Goal: Feedback & Contribution: Leave review/rating

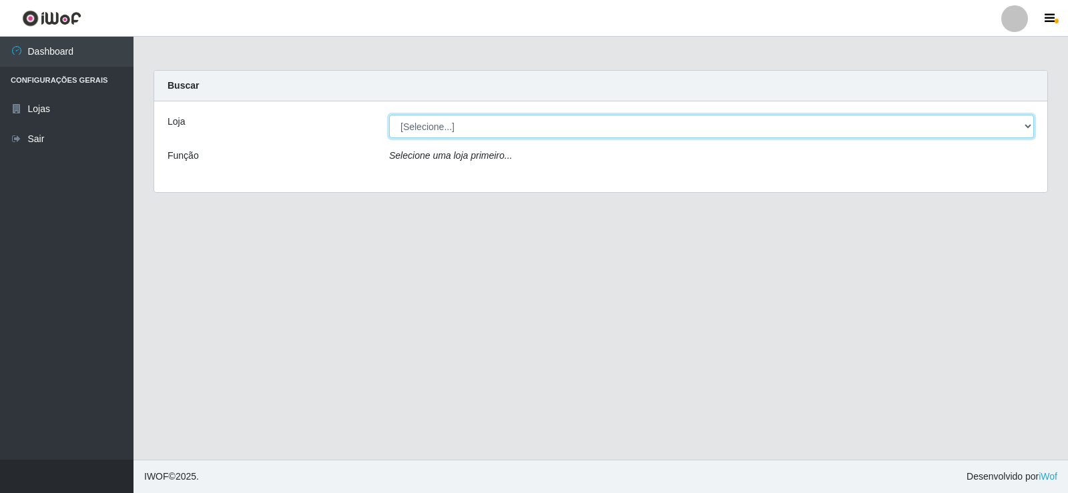
click at [464, 121] on select "[Selecione...] Rede Compras Supermercados - LOJA 2" at bounding box center [711, 126] width 645 height 23
select select "161"
click at [389, 115] on select "[Selecione...] Rede Compras Supermercados - LOJA 2" at bounding box center [711, 126] width 645 height 23
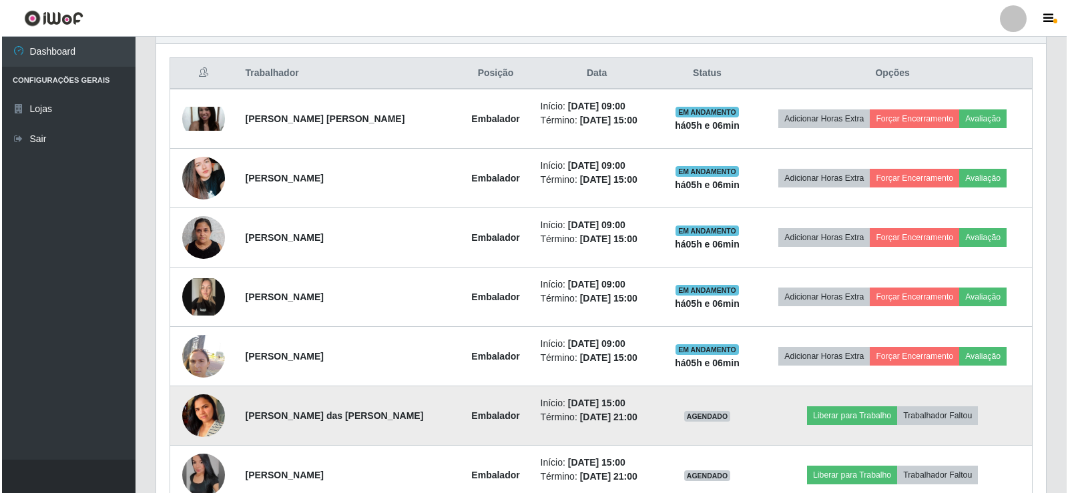
scroll to position [483, 0]
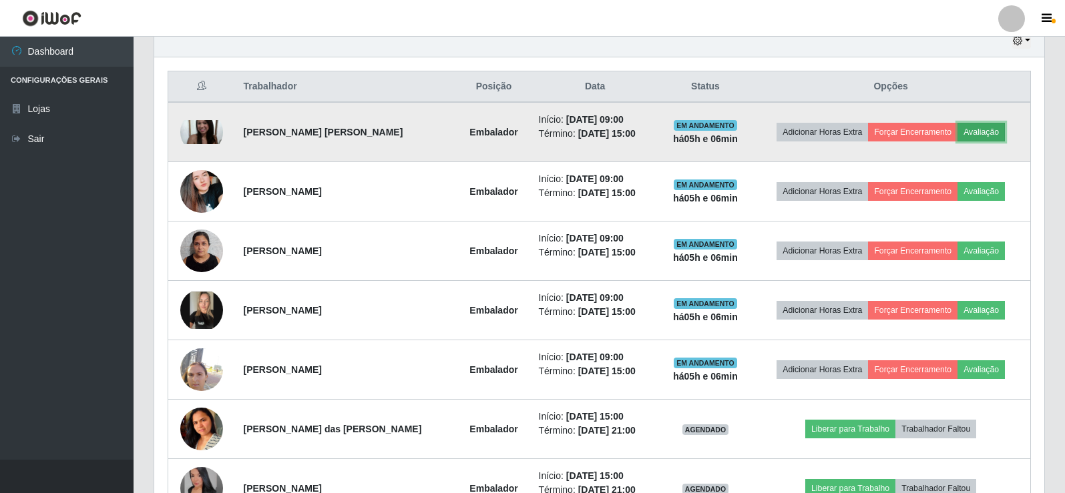
click at [985, 127] on button "Avaliação" at bounding box center [980, 132] width 47 height 19
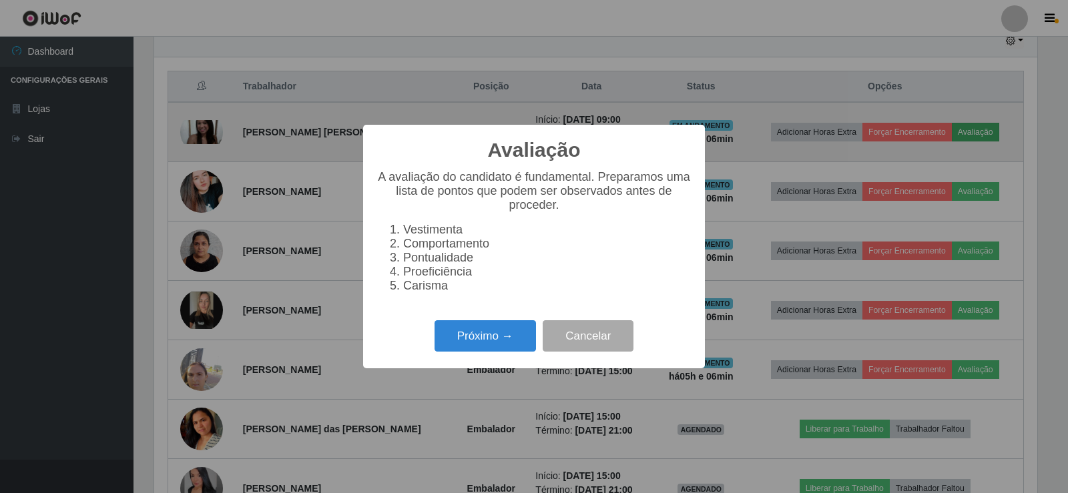
scroll to position [277, 883]
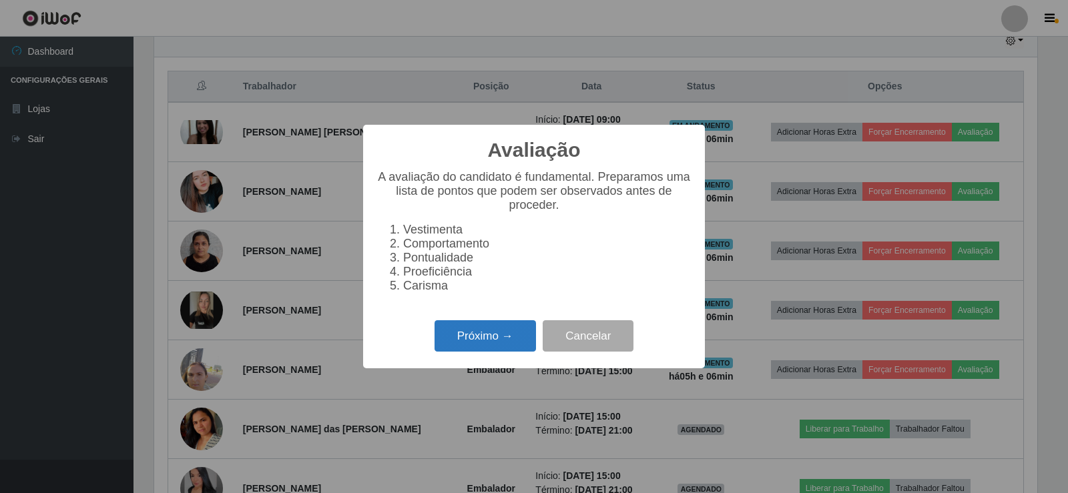
click at [475, 350] on button "Próximo →" at bounding box center [484, 335] width 101 height 31
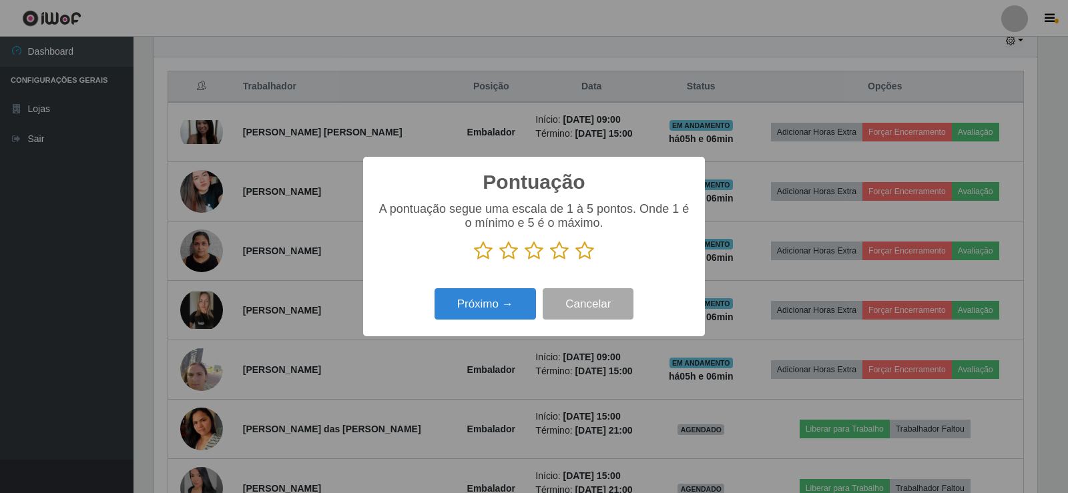
click at [587, 251] on icon at bounding box center [584, 251] width 19 height 20
click at [575, 261] on input "radio" at bounding box center [575, 261] width 0 height 0
click at [489, 310] on button "Próximo →" at bounding box center [484, 303] width 101 height 31
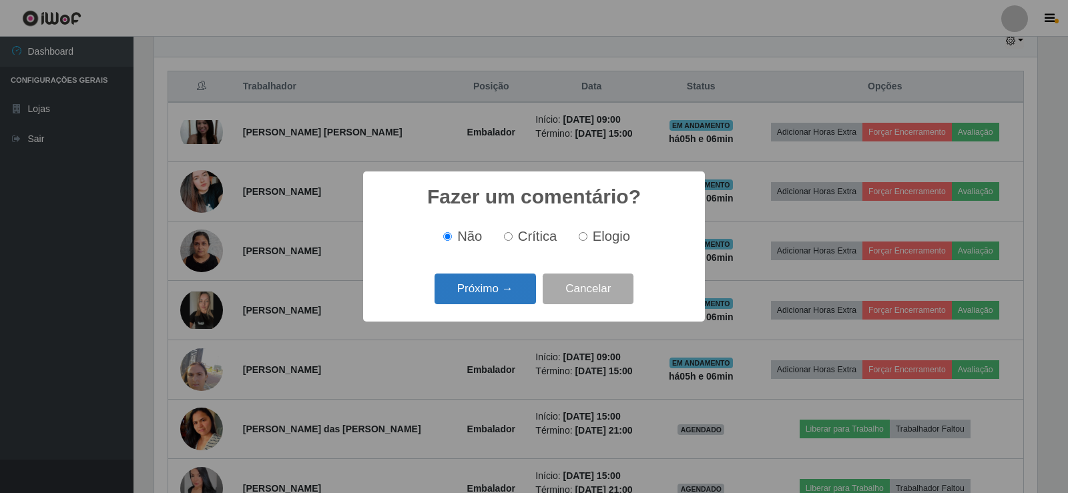
click at [499, 292] on button "Próximo →" at bounding box center [484, 289] width 101 height 31
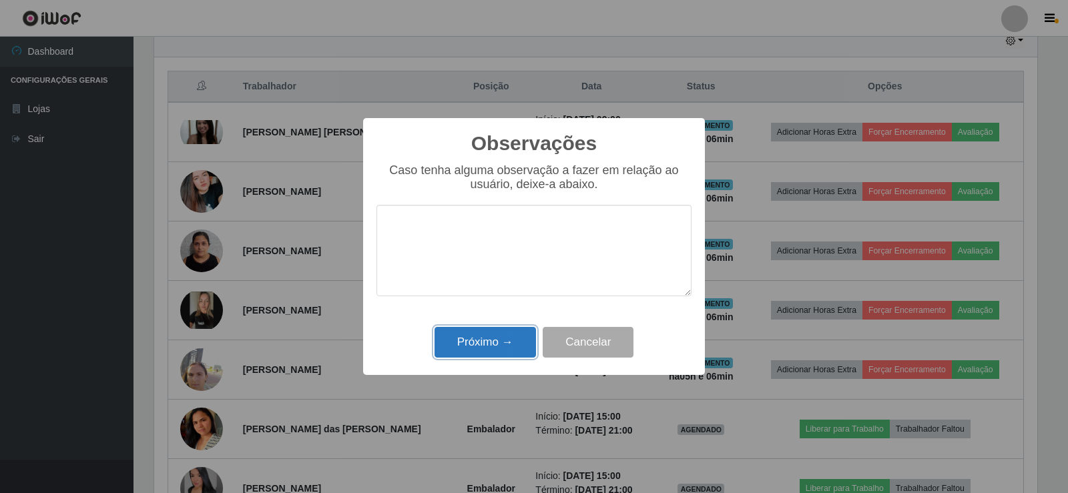
click at [499, 343] on button "Próximo →" at bounding box center [484, 342] width 101 height 31
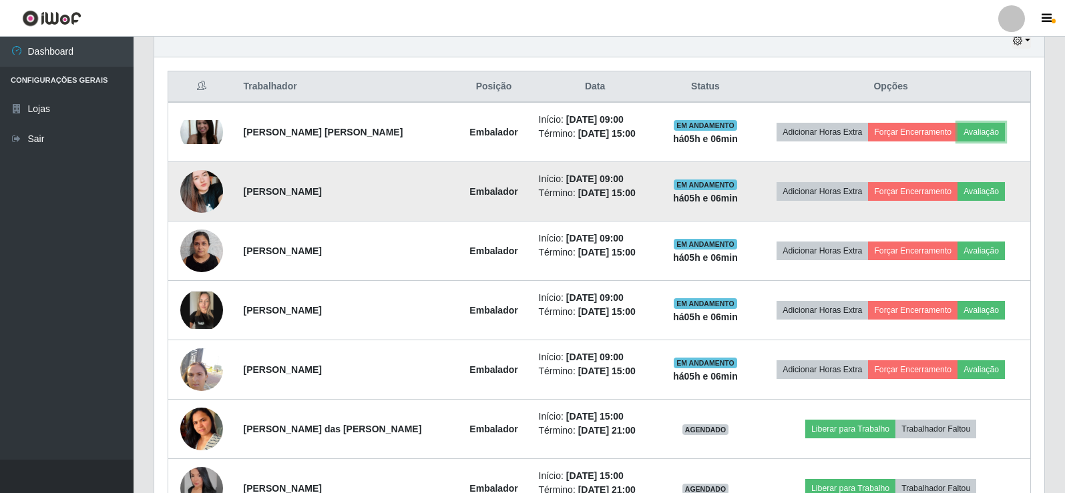
scroll to position [277, 890]
click at [991, 195] on button "Avaliação" at bounding box center [980, 191] width 47 height 19
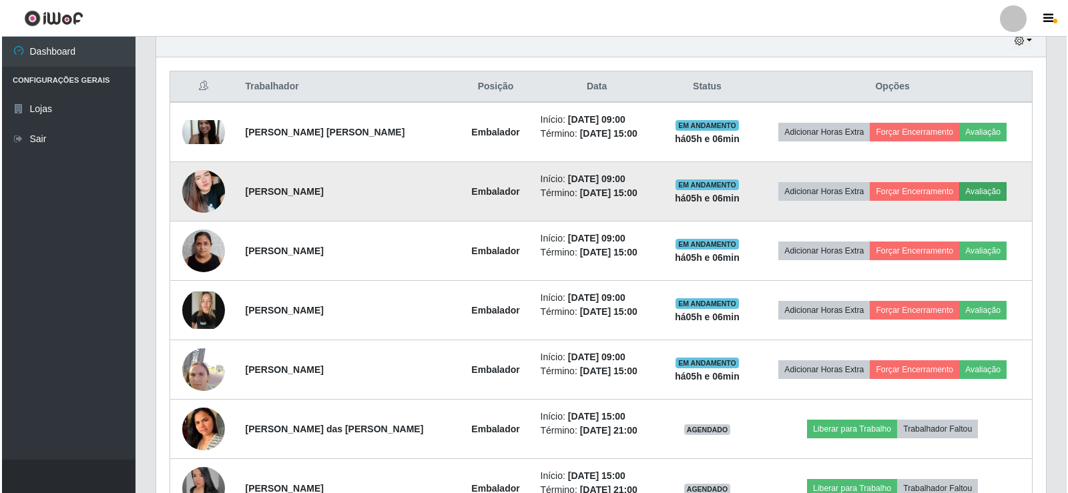
scroll to position [277, 883]
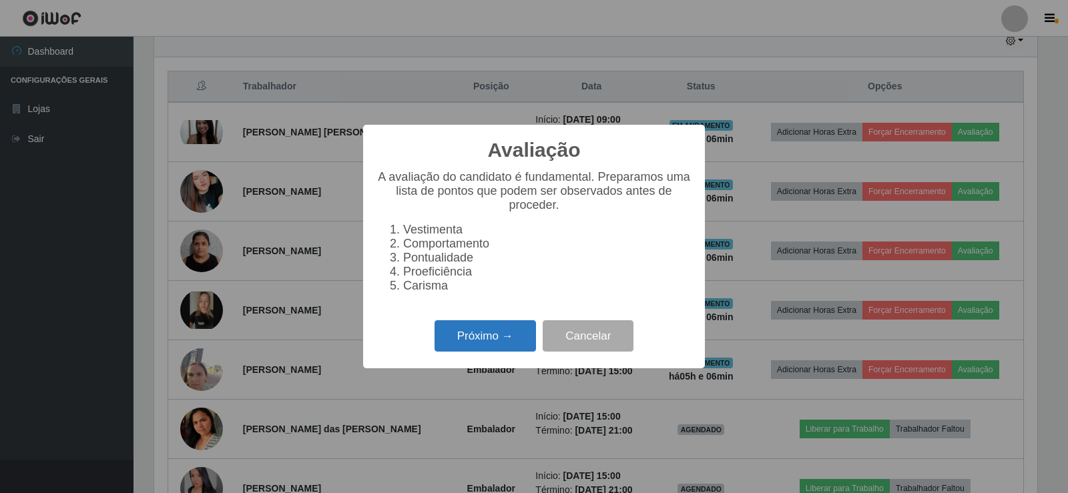
click at [483, 340] on button "Próximo →" at bounding box center [484, 335] width 101 height 31
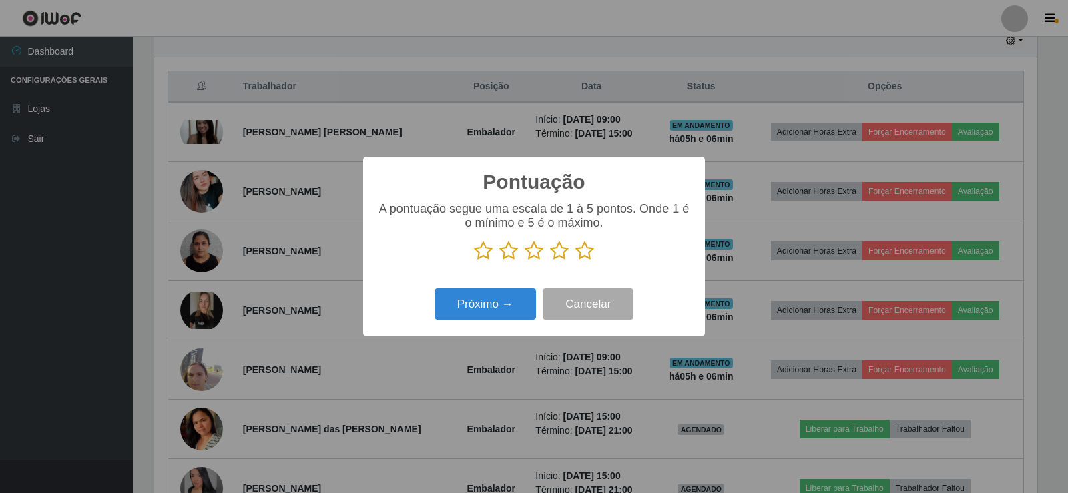
click at [588, 253] on icon at bounding box center [584, 251] width 19 height 20
click at [575, 261] on input "radio" at bounding box center [575, 261] width 0 height 0
click at [482, 316] on button "Próximo →" at bounding box center [484, 303] width 101 height 31
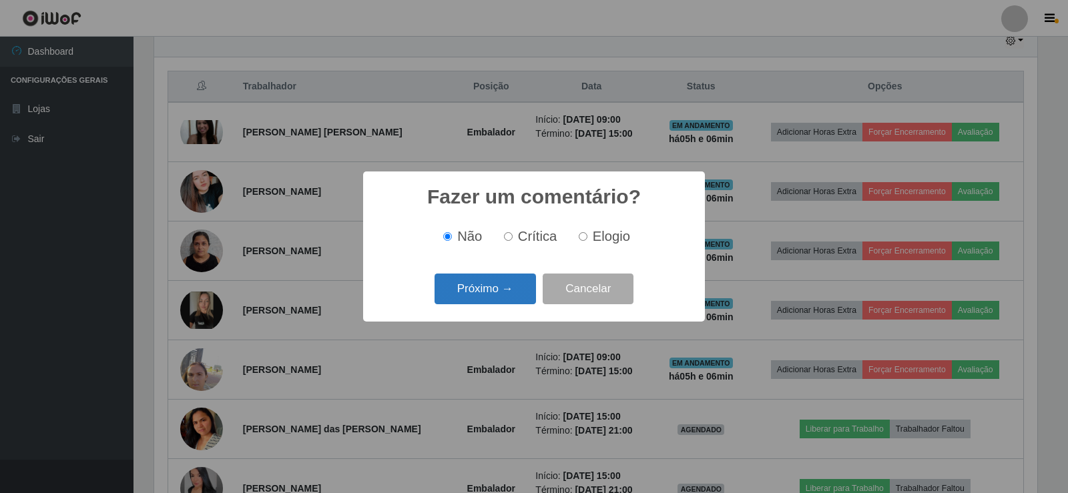
click at [501, 292] on button "Próximo →" at bounding box center [484, 289] width 101 height 31
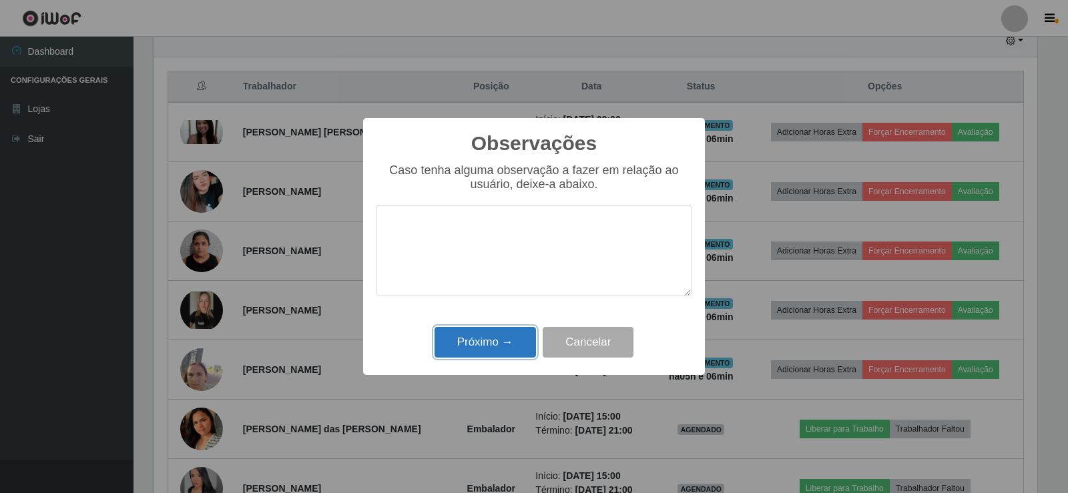
click at [501, 336] on button "Próximo →" at bounding box center [484, 342] width 101 height 31
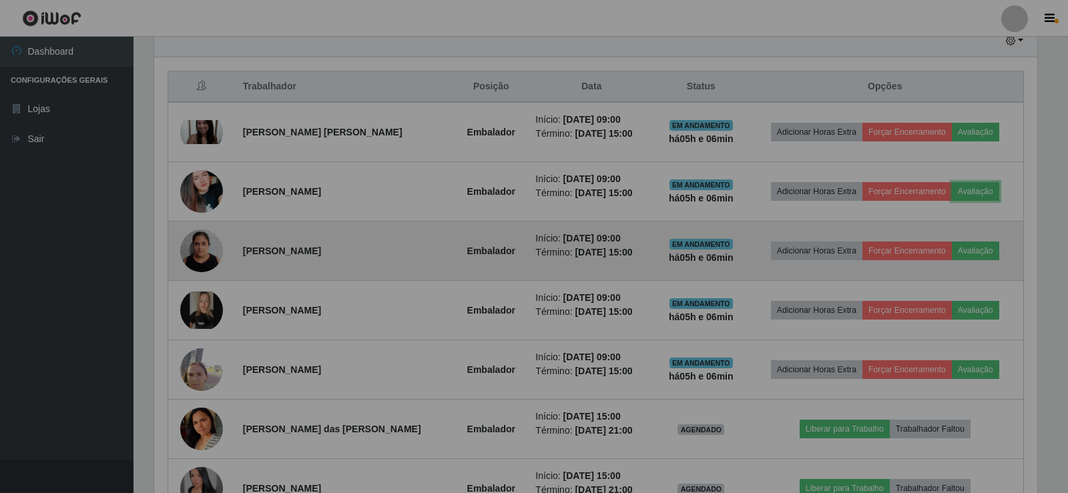
scroll to position [277, 890]
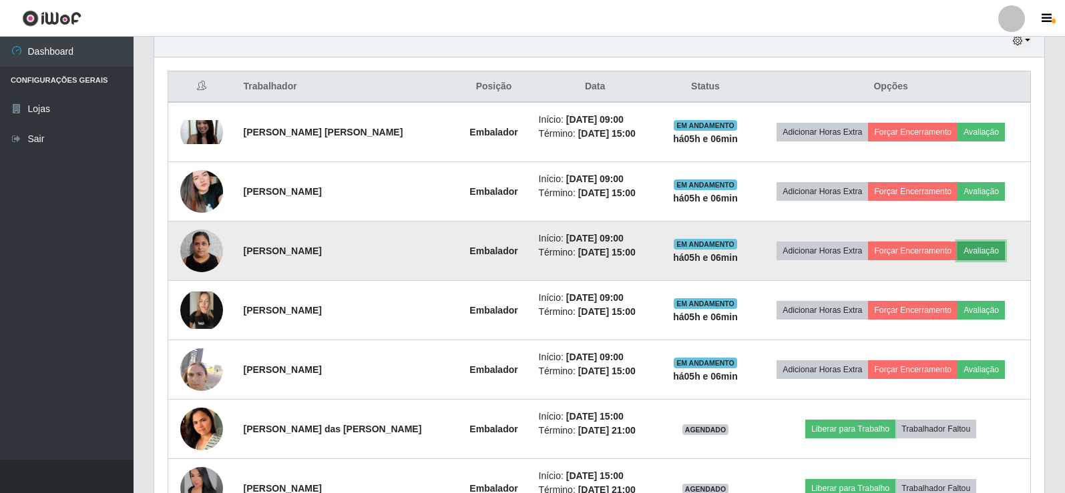
click at [976, 252] on button "Avaliação" at bounding box center [980, 251] width 47 height 19
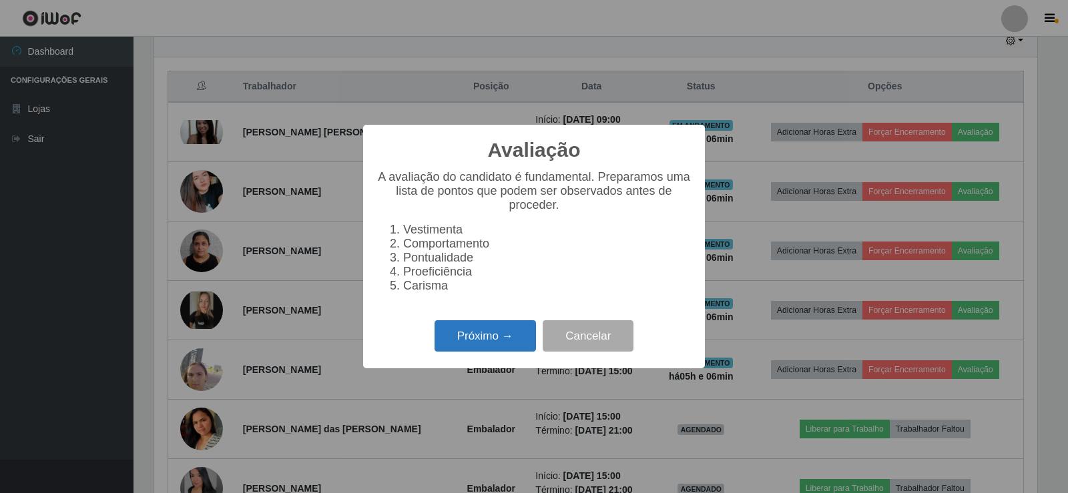
click at [499, 351] on button "Próximo →" at bounding box center [484, 335] width 101 height 31
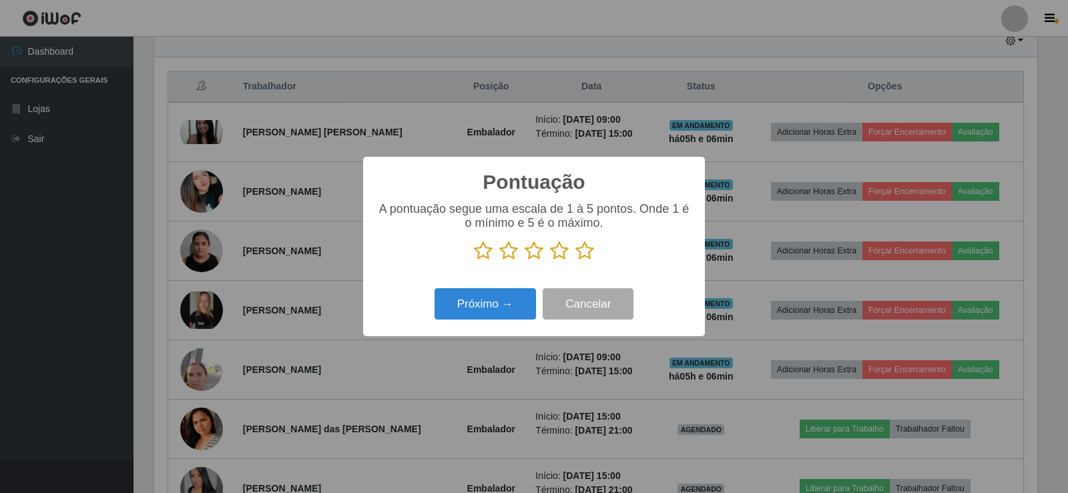
click at [579, 256] on icon at bounding box center [584, 251] width 19 height 20
click at [575, 261] on input "radio" at bounding box center [575, 261] width 0 height 0
drag, startPoint x: 505, startPoint y: 288, endPoint x: 501, endPoint y: 299, distance: 11.8
click at [504, 292] on div "Próximo → Cancelar" at bounding box center [533, 304] width 315 height 38
click at [501, 299] on button "Próximo →" at bounding box center [484, 303] width 101 height 31
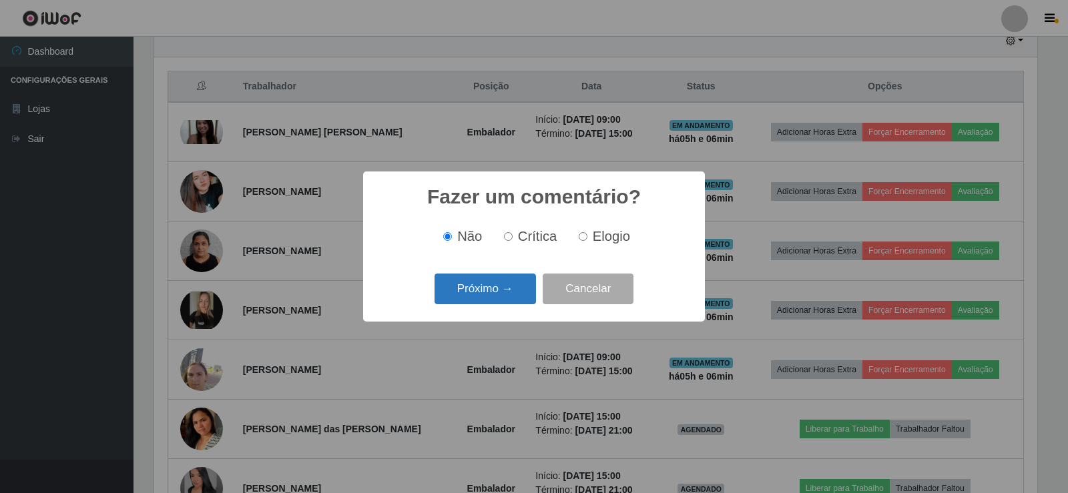
click at [501, 298] on button "Próximo →" at bounding box center [484, 289] width 101 height 31
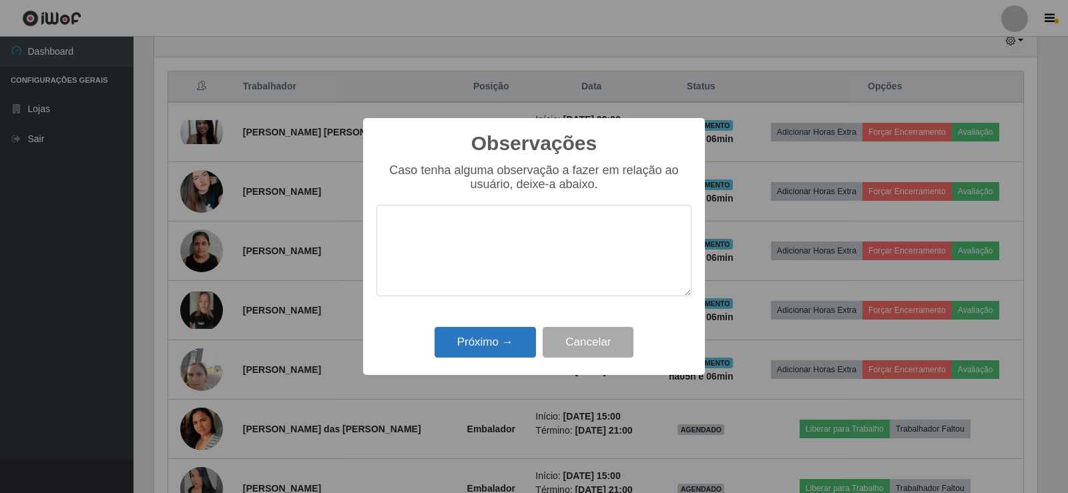
click at [505, 327] on div "Próximo → Cancelar" at bounding box center [533, 342] width 315 height 38
click at [495, 340] on button "Próximo →" at bounding box center [484, 342] width 101 height 31
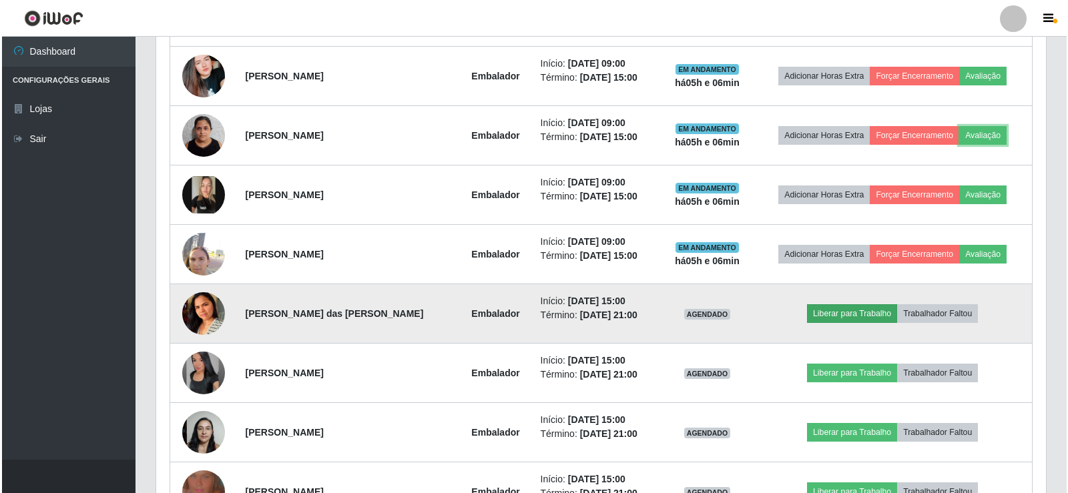
scroll to position [616, 0]
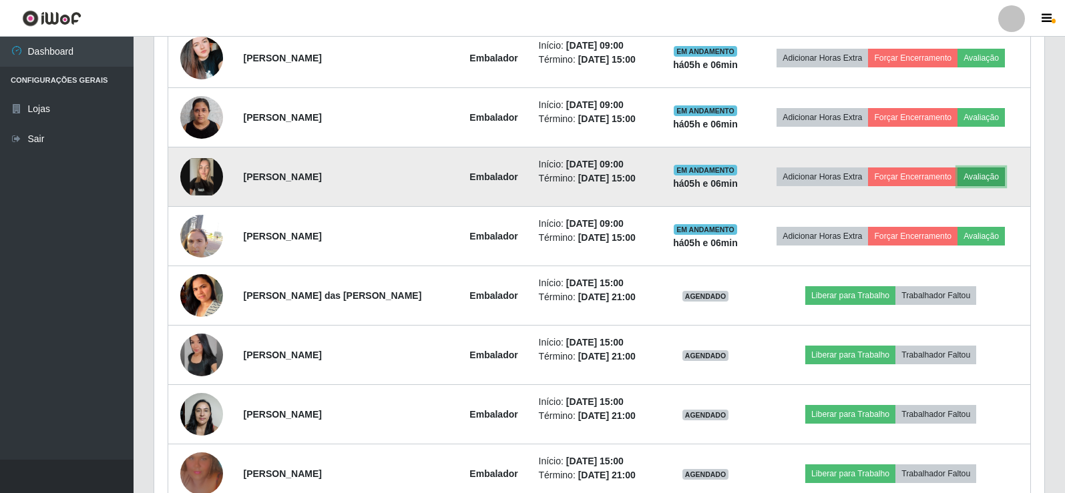
click at [970, 181] on button "Avaliação" at bounding box center [980, 177] width 47 height 19
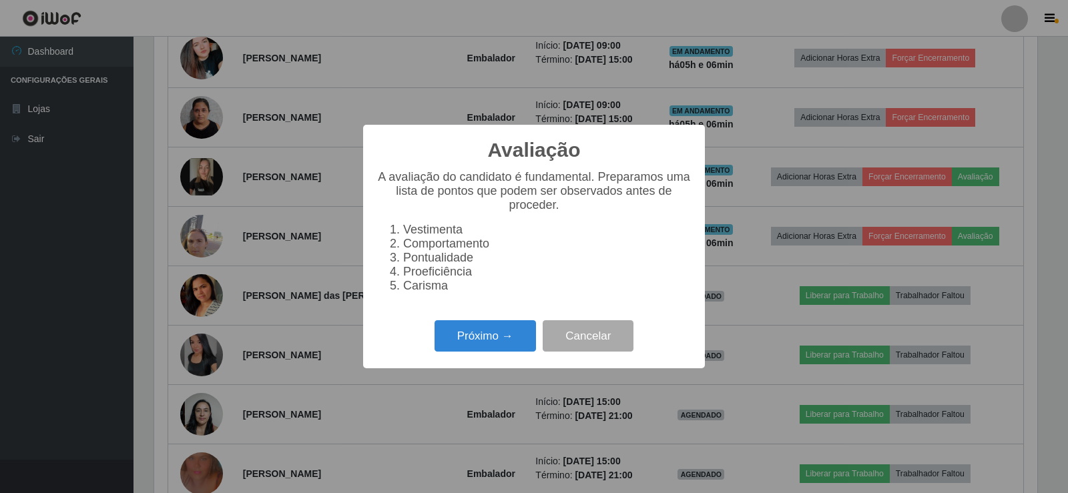
scroll to position [277, 883]
click at [497, 342] on button "Próximo →" at bounding box center [484, 335] width 101 height 31
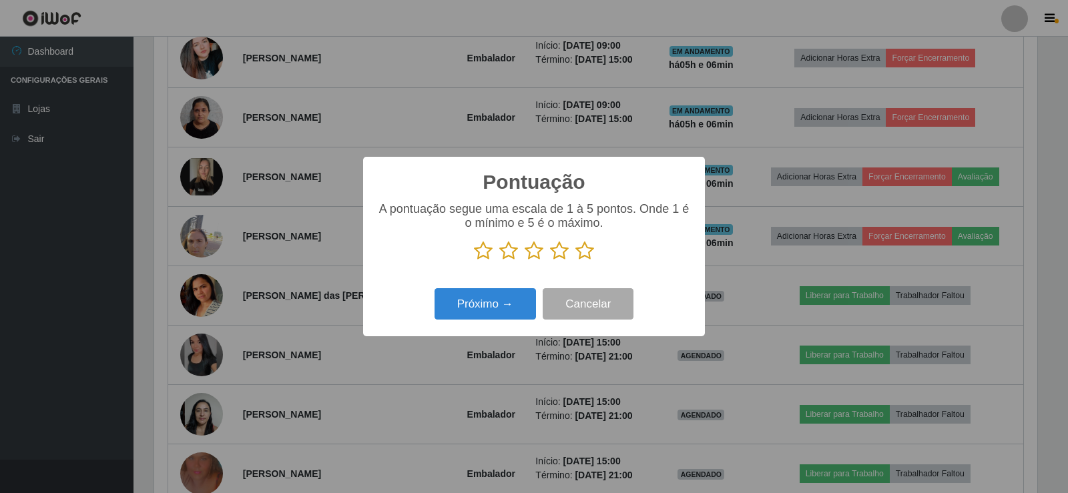
scroll to position [667138, 666532]
click at [583, 252] on icon at bounding box center [584, 251] width 19 height 20
click at [575, 261] on input "radio" at bounding box center [575, 261] width 0 height 0
click at [495, 295] on button "Próximo →" at bounding box center [484, 303] width 101 height 31
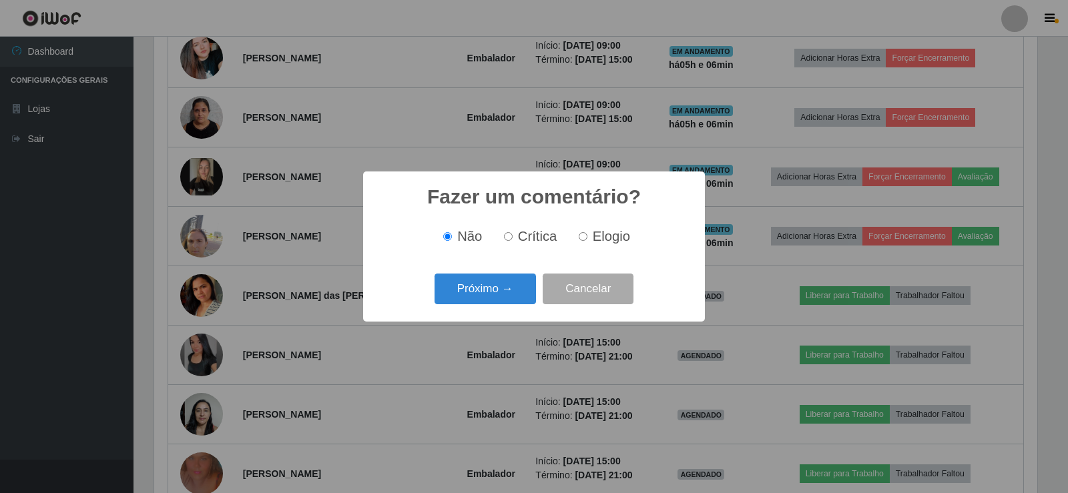
click at [495, 295] on button "Próximo →" at bounding box center [484, 289] width 101 height 31
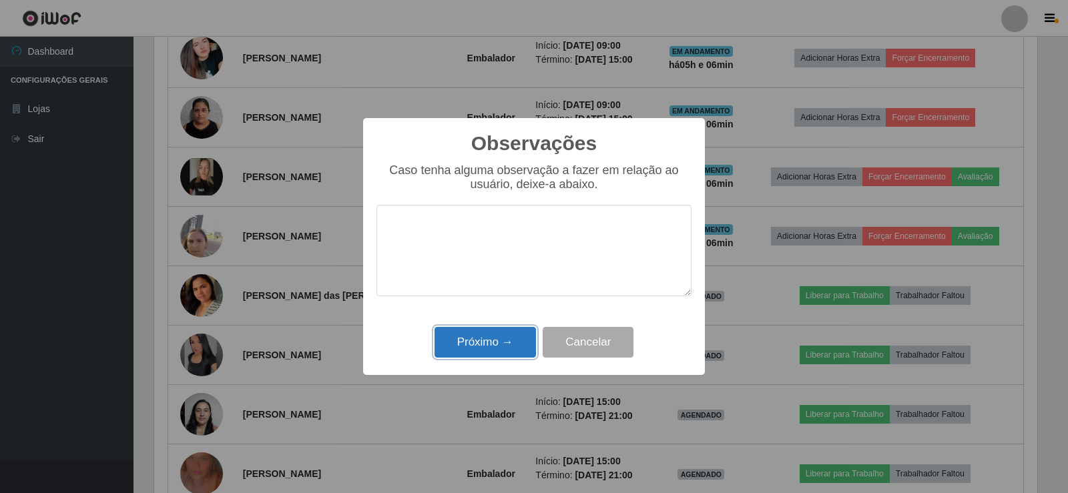
click at [499, 345] on button "Próximo →" at bounding box center [484, 342] width 101 height 31
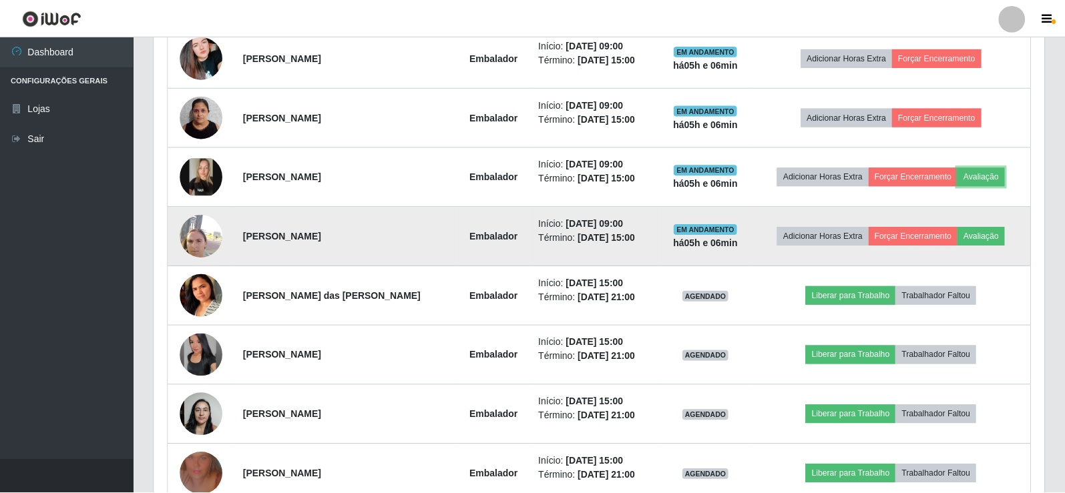
scroll to position [277, 890]
click at [984, 243] on button "Avaliação" at bounding box center [980, 236] width 47 height 19
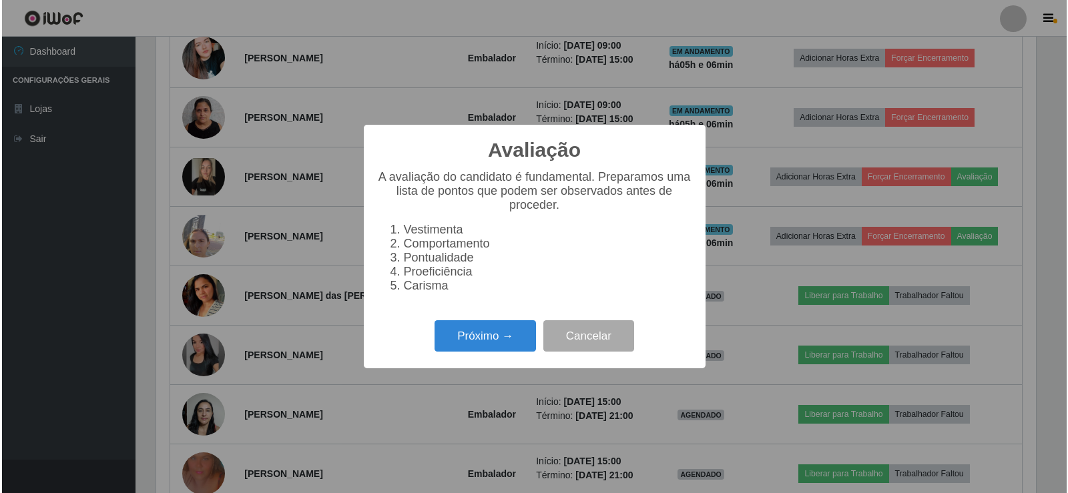
scroll to position [277, 883]
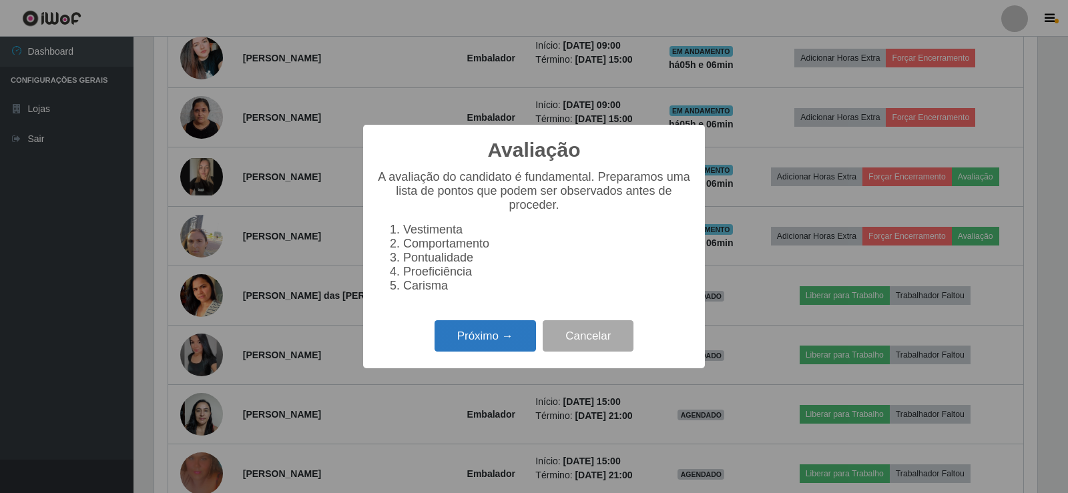
click at [451, 352] on button "Próximo →" at bounding box center [484, 335] width 101 height 31
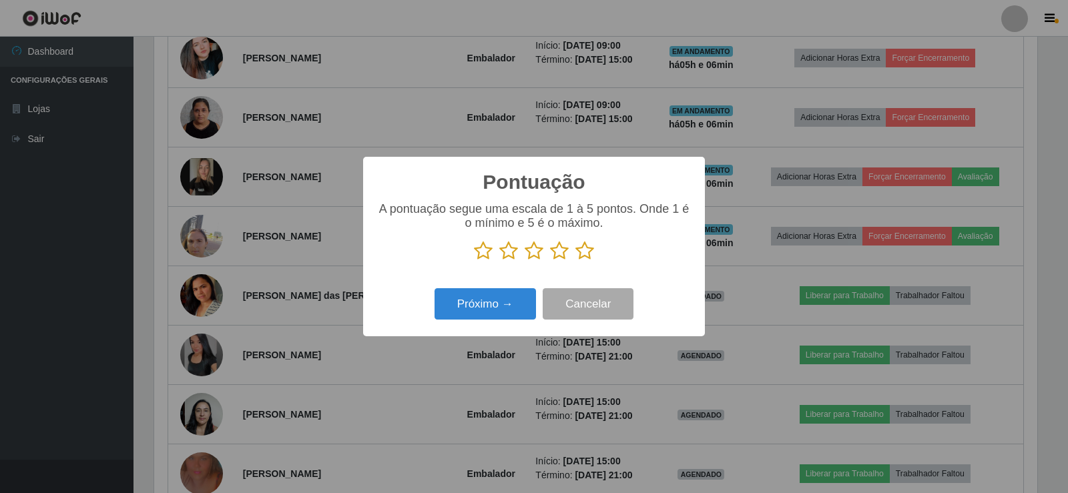
scroll to position [667138, 666532]
click at [573, 255] on p at bounding box center [533, 251] width 315 height 20
drag, startPoint x: 585, startPoint y: 254, endPoint x: 499, endPoint y: 294, distance: 95.0
click at [581, 254] on icon at bounding box center [584, 251] width 19 height 20
click at [575, 261] on input "radio" at bounding box center [575, 261] width 0 height 0
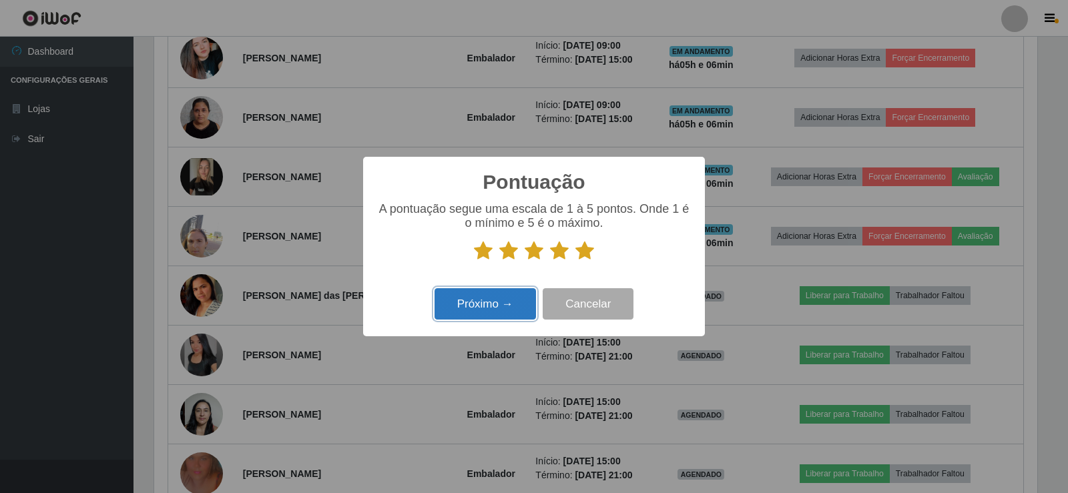
click at [493, 298] on button "Próximo →" at bounding box center [484, 303] width 101 height 31
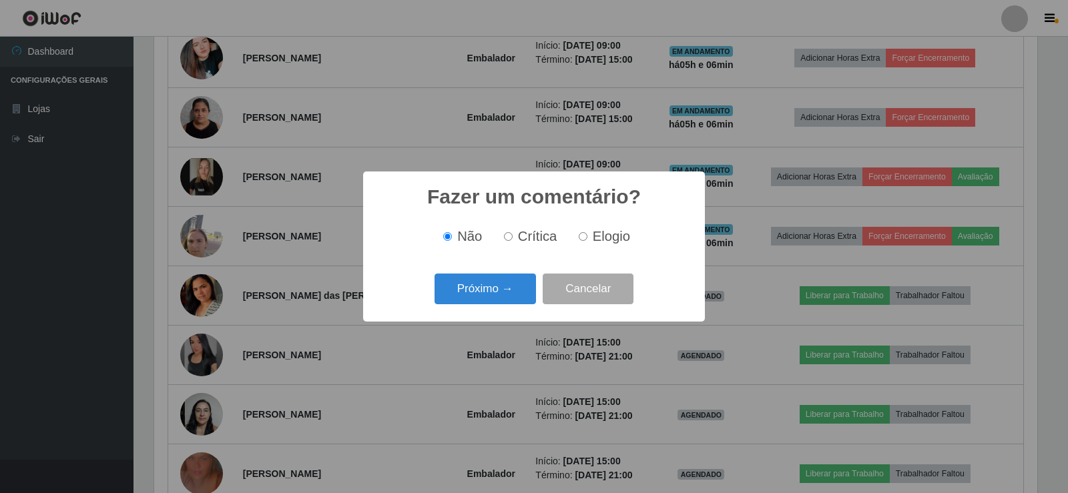
click at [493, 298] on button "Próximo →" at bounding box center [484, 289] width 101 height 31
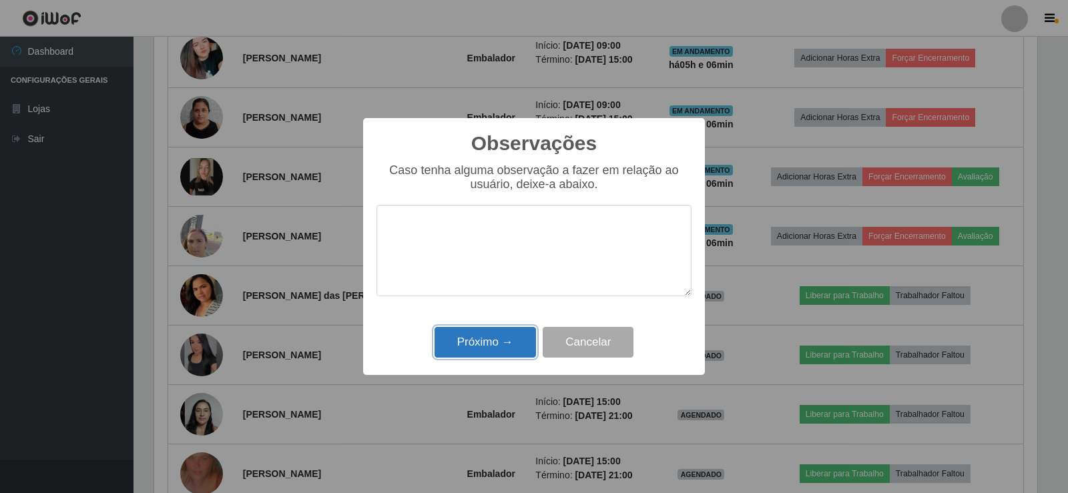
drag, startPoint x: 498, startPoint y: 330, endPoint x: 499, endPoint y: 338, distance: 7.5
click at [499, 336] on button "Próximo →" at bounding box center [484, 342] width 101 height 31
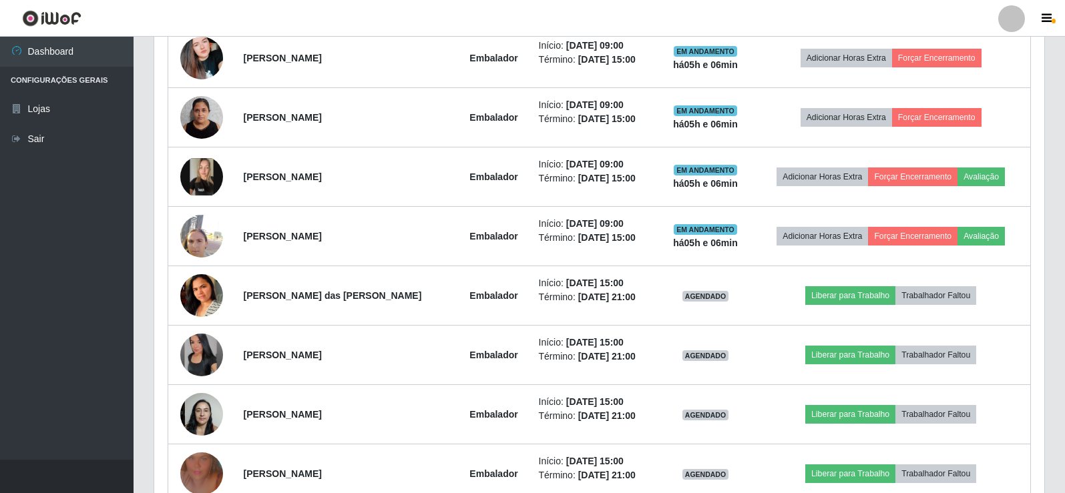
scroll to position [0, 0]
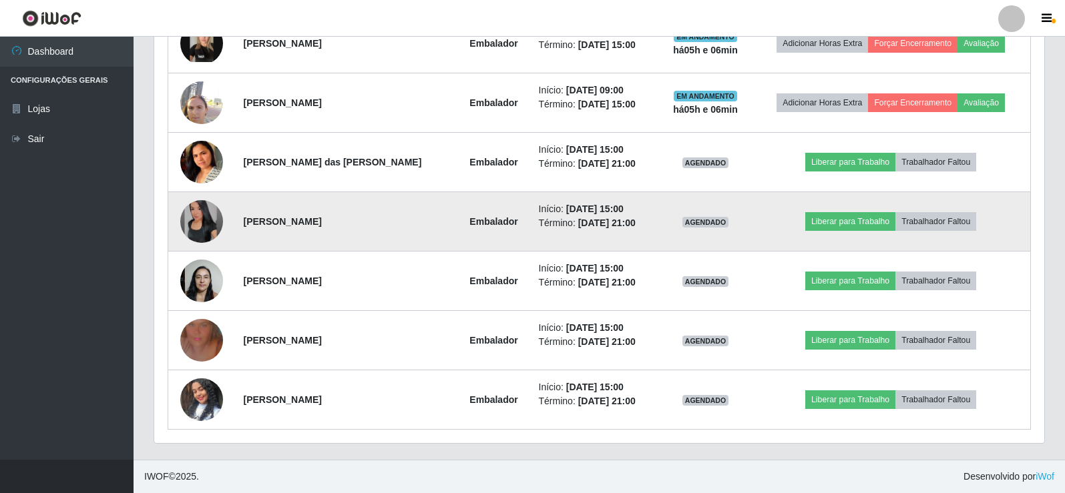
click at [185, 221] on img at bounding box center [201, 221] width 43 height 43
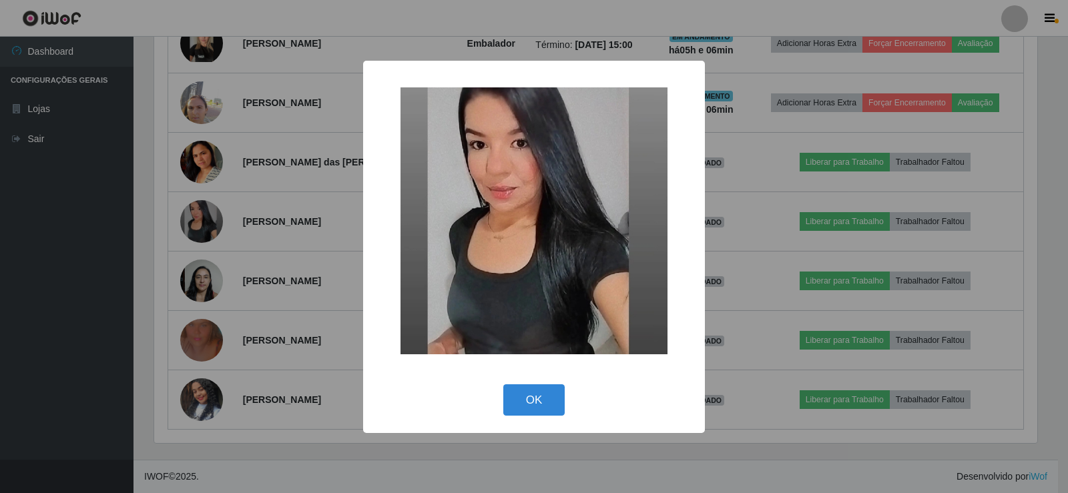
click at [246, 198] on div "× OK Cancel" at bounding box center [534, 246] width 1068 height 493
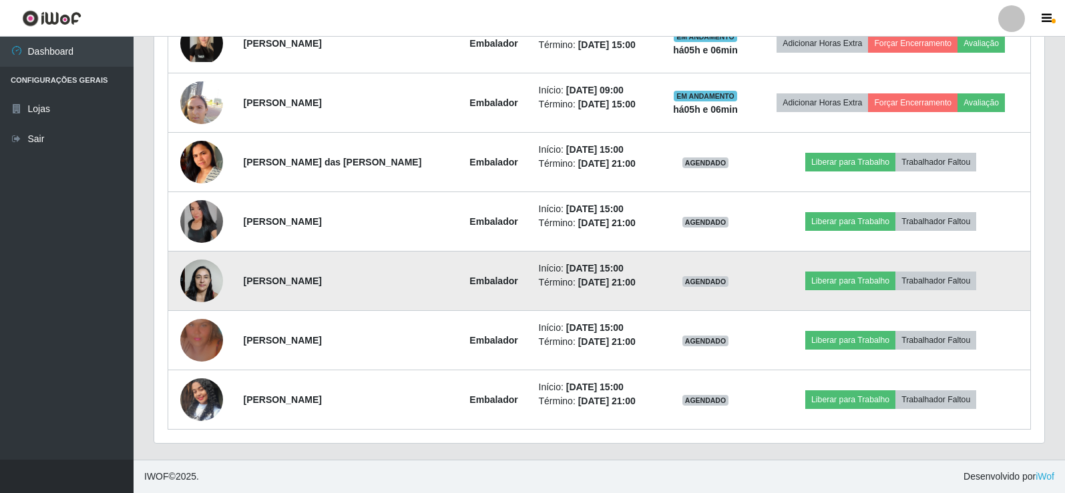
click at [214, 264] on img at bounding box center [201, 280] width 43 height 57
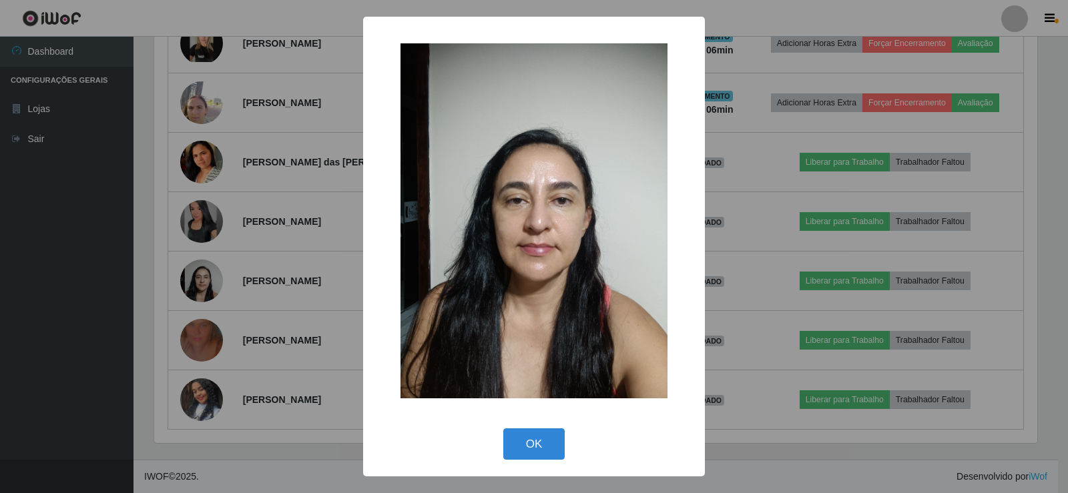
click at [214, 262] on div "× OK Cancel" at bounding box center [534, 246] width 1068 height 493
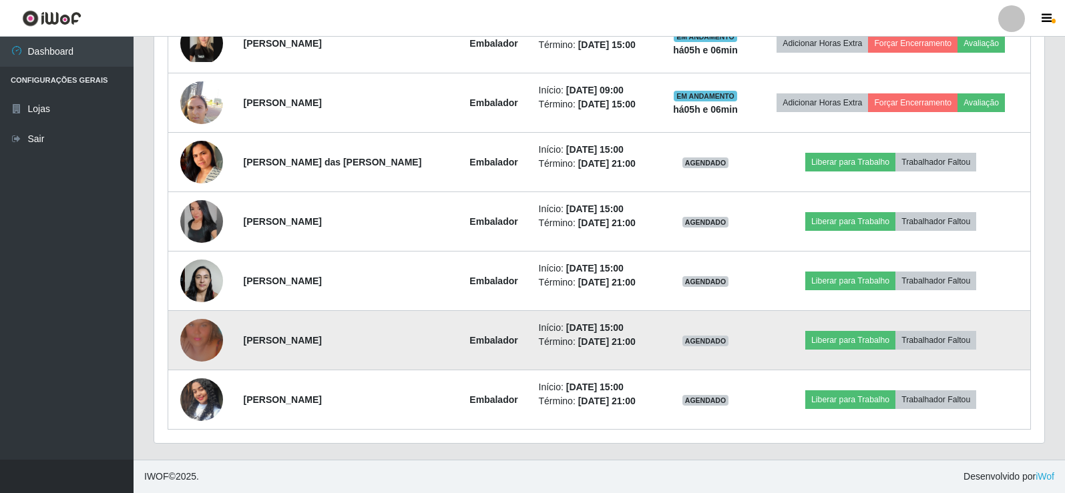
click at [210, 335] on img at bounding box center [201, 340] width 43 height 76
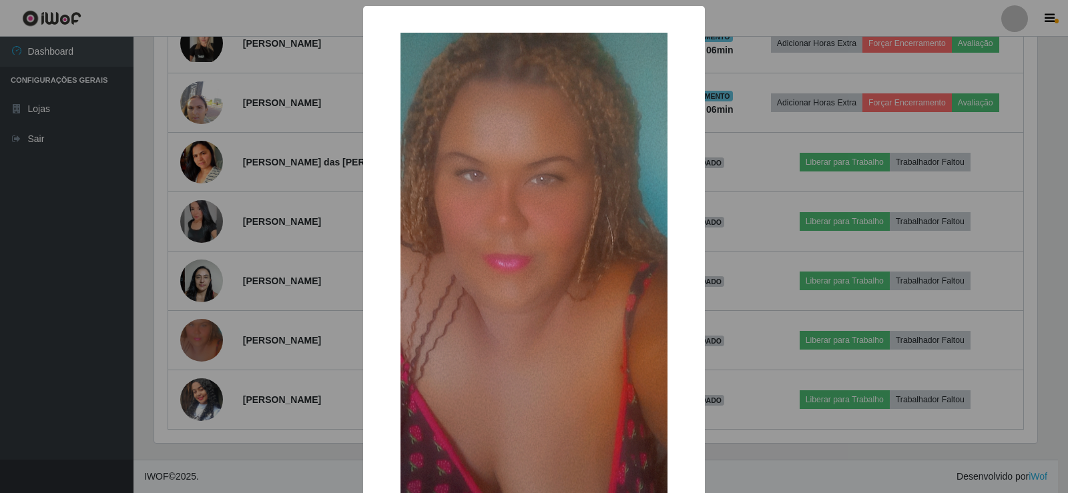
click at [224, 265] on div "× OK Cancel" at bounding box center [534, 246] width 1068 height 493
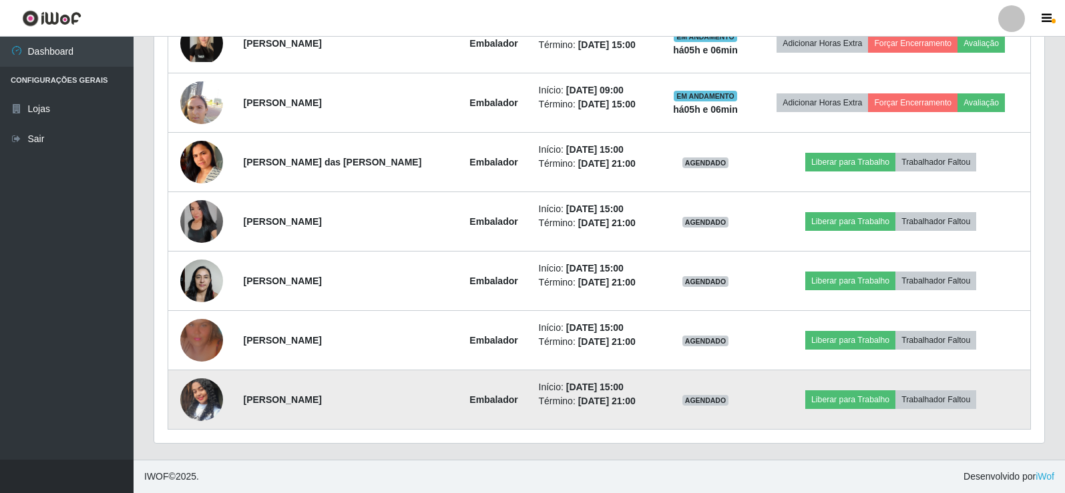
click at [200, 390] on img at bounding box center [201, 400] width 43 height 76
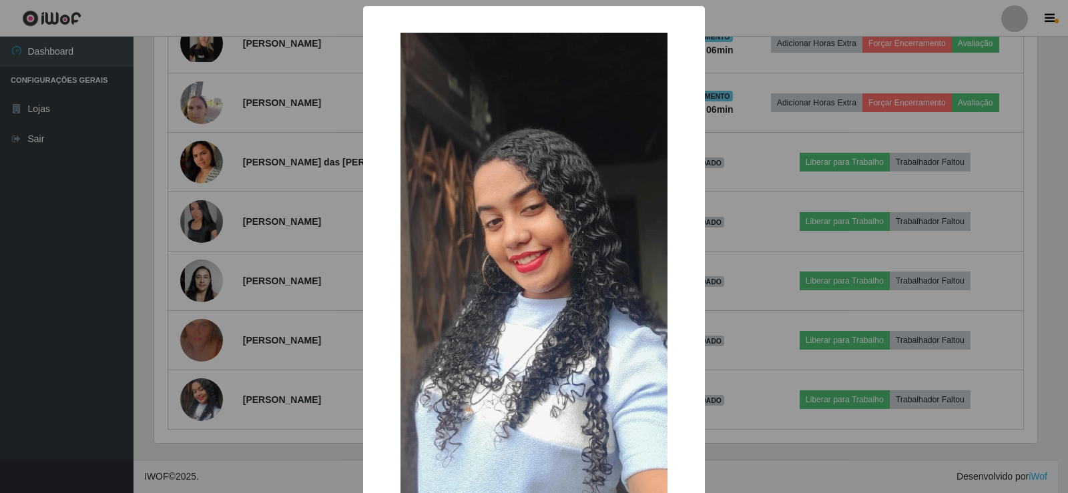
click at [244, 298] on div "× OK Cancel" at bounding box center [534, 246] width 1068 height 493
